Goal: Task Accomplishment & Management: Manage account settings

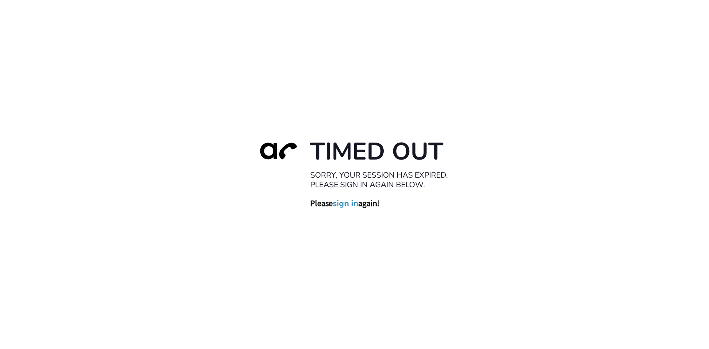
click at [341, 204] on link "sign in" at bounding box center [345, 203] width 25 height 10
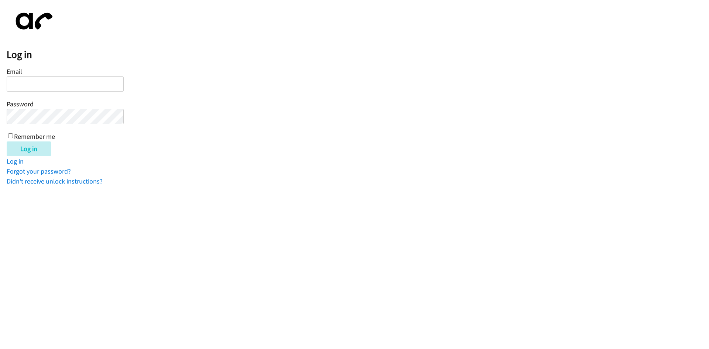
click at [27, 88] on input "Email" at bounding box center [65, 83] width 117 height 15
type input "[EMAIL_ADDRESS][DOMAIN_NAME]"
click at [12, 140] on div "Email [EMAIL_ADDRESS][DOMAIN_NAME] Password Remember me" at bounding box center [65, 103] width 117 height 75
click at [11, 137] on input "Remember me" at bounding box center [10, 135] width 5 height 5
checkbox input "true"
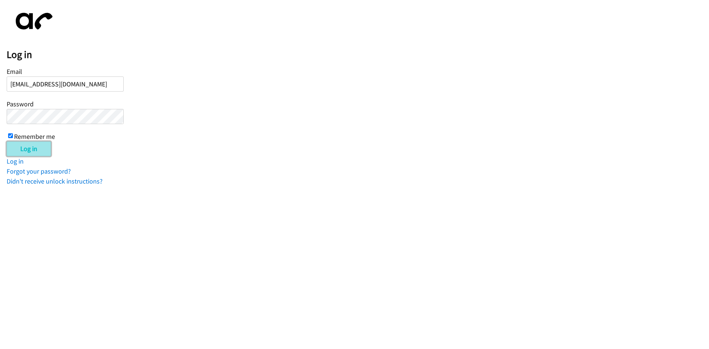
click at [15, 146] on input "Log in" at bounding box center [29, 149] width 44 height 15
